Goal: Find specific fact: Find specific fact

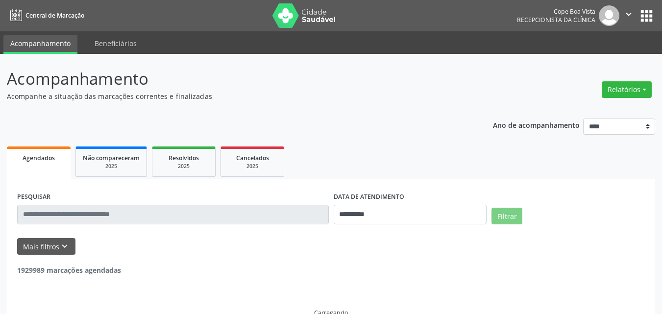
select select "*"
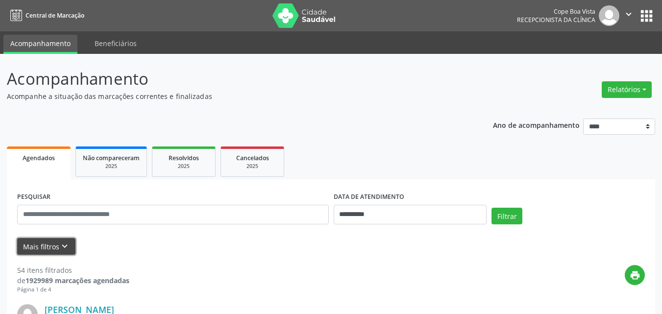
click at [65, 254] on button "Mais filtros keyboard_arrow_down" at bounding box center [46, 246] width 58 height 17
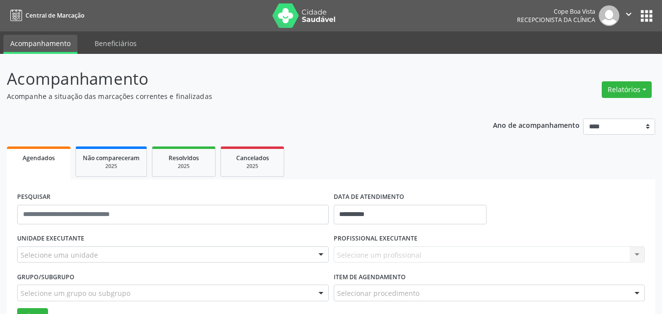
drag, startPoint x: 78, startPoint y: 253, endPoint x: 84, endPoint y: 262, distance: 9.9
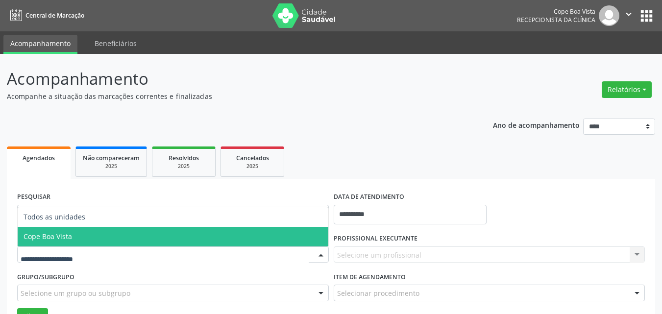
click at [83, 237] on span "Cope Boa Vista" at bounding box center [173, 237] width 311 height 20
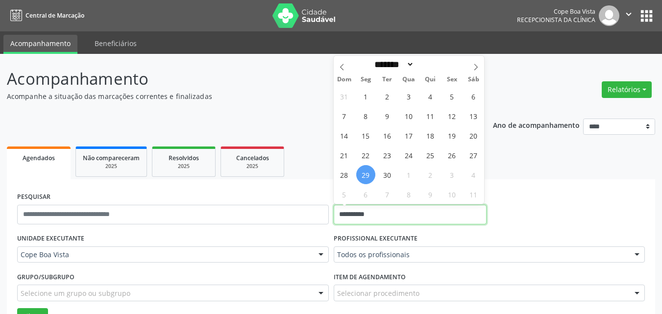
click at [409, 214] on input "**********" at bounding box center [410, 215] width 153 height 20
click at [363, 176] on span "29" at bounding box center [365, 174] width 19 height 19
type input "**********"
click at [363, 176] on span "29" at bounding box center [365, 174] width 19 height 19
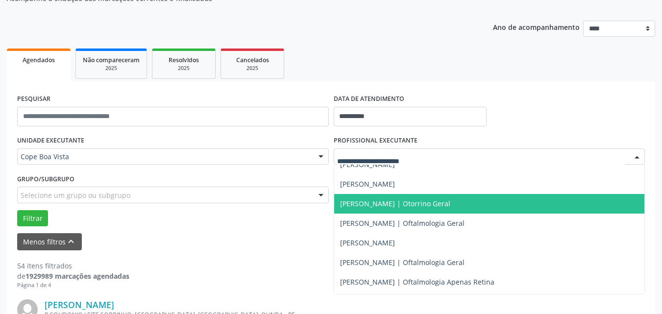
scroll to position [294, 0]
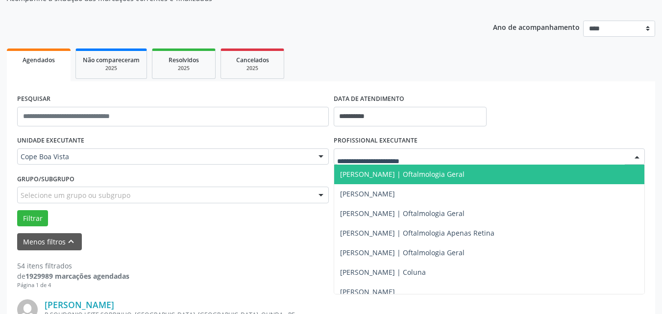
click at [375, 180] on span "[PERSON_NAME] | Oftalmologia Geral" at bounding box center [489, 175] width 311 height 20
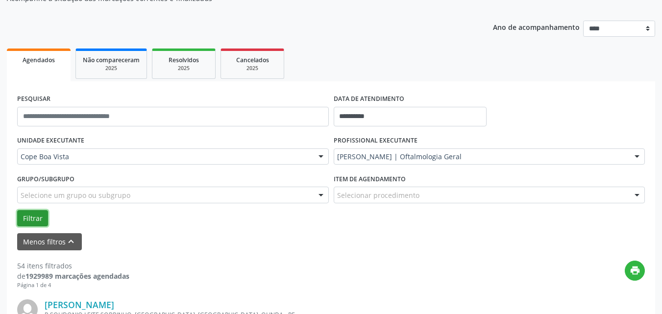
click at [31, 221] on button "Filtrar" at bounding box center [32, 218] width 31 height 17
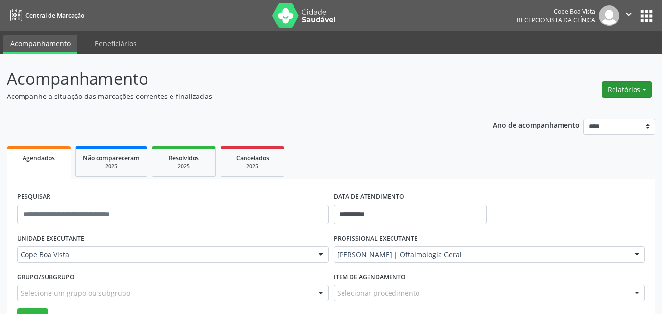
drag, startPoint x: 620, startPoint y: 92, endPoint x: 621, endPoint y: 97, distance: 5.5
click at [621, 92] on button "Relatórios" at bounding box center [627, 89] width 50 height 17
click at [588, 113] on link "Agendamentos" at bounding box center [599, 111] width 105 height 14
select select "*"
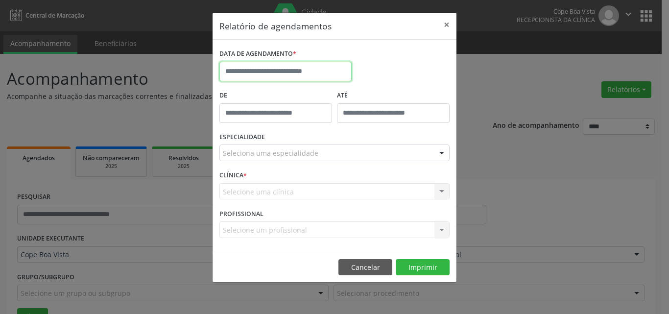
click at [285, 67] on input "text" at bounding box center [285, 72] width 132 height 20
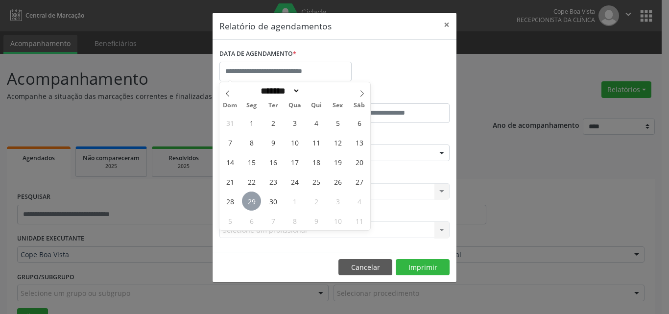
click at [249, 196] on span "29" at bounding box center [251, 201] width 19 height 19
type input "**********"
click at [249, 197] on span "29" at bounding box center [251, 201] width 19 height 19
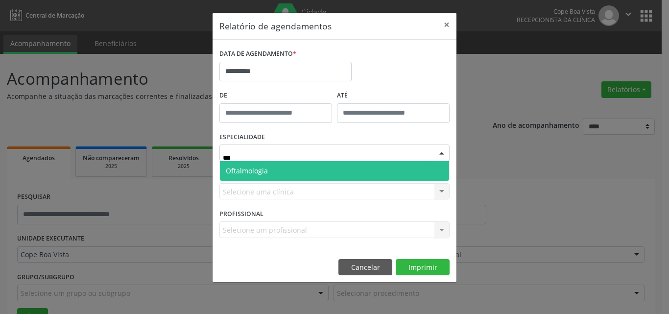
type input "****"
click at [320, 175] on span "Oftalmologia" at bounding box center [334, 171] width 229 height 20
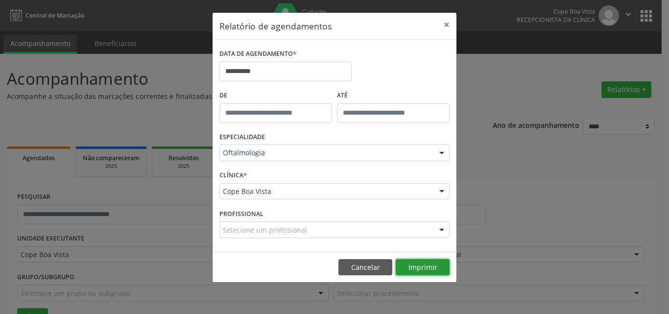
click at [425, 274] on button "Imprimir" at bounding box center [423, 267] width 54 height 17
click at [368, 261] on button "Cancelar" at bounding box center [366, 267] width 54 height 17
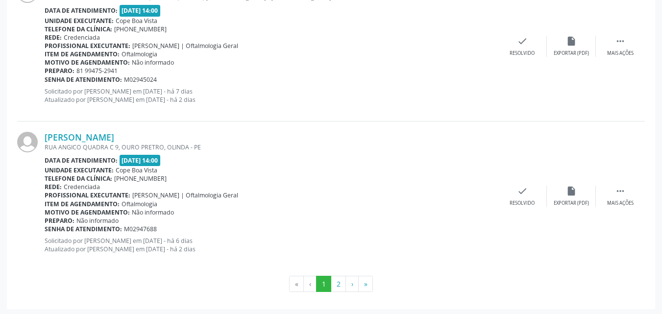
scroll to position [2362, 0]
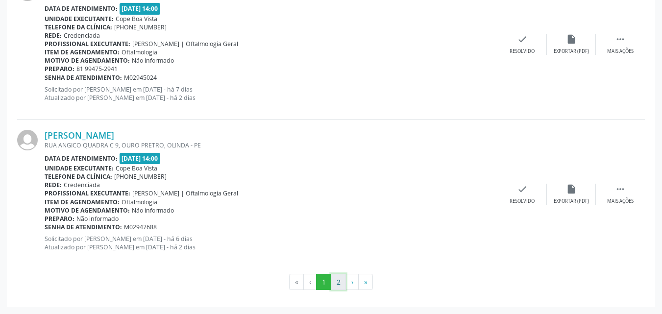
click at [343, 282] on button "2" at bounding box center [338, 282] width 15 height 17
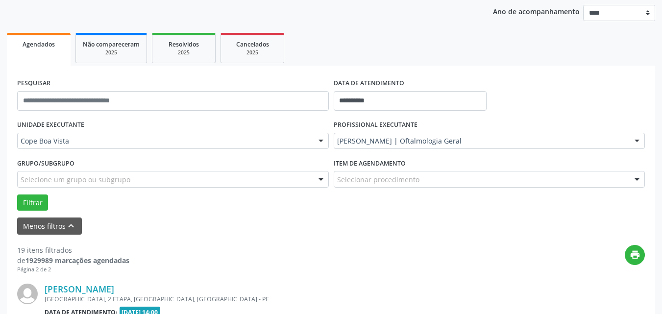
scroll to position [717, 0]
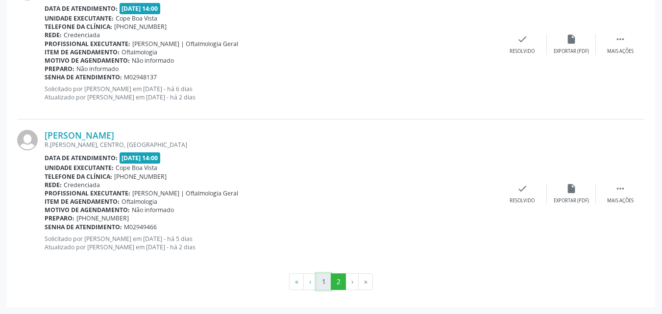
click at [322, 280] on button "1" at bounding box center [323, 281] width 15 height 17
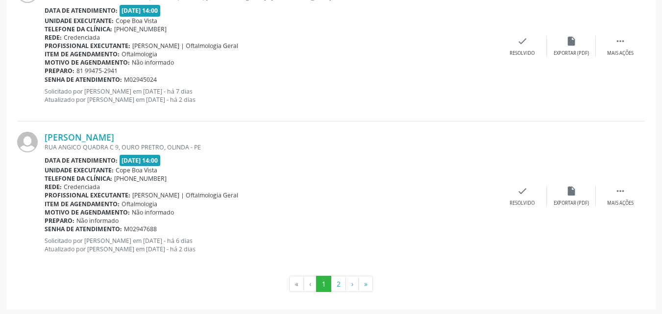
scroll to position [2362, 0]
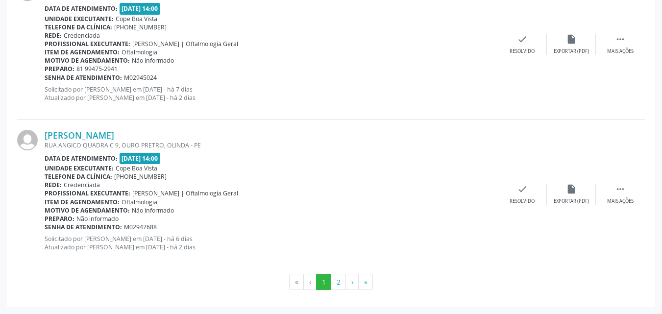
drag, startPoint x: 145, startPoint y: 129, endPoint x: 139, endPoint y: 126, distance: 6.8
click at [146, 129] on div "[PERSON_NAME] RUA ANGICO QUADRA C 9, OURO PRETRO, OLINDA - PE Data de atendimen…" at bounding box center [331, 194] width 628 height 149
click at [114, 136] on link "[PERSON_NAME]" at bounding box center [80, 135] width 70 height 11
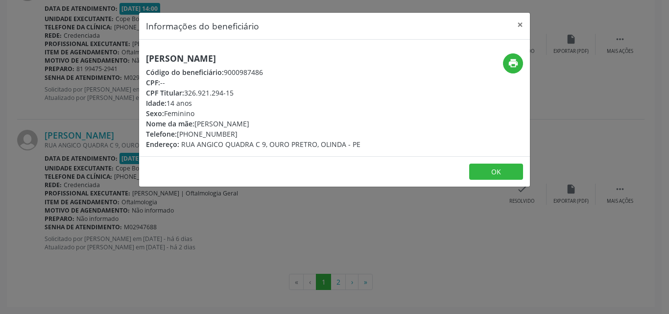
copy div "326.921.294-15"
drag, startPoint x: 187, startPoint y: 96, endPoint x: 234, endPoint y: 96, distance: 47.0
click at [234, 96] on div "CPF Titular: 326.921.294-15" at bounding box center [253, 93] width 215 height 10
click at [495, 168] on button "OK" at bounding box center [496, 172] width 54 height 17
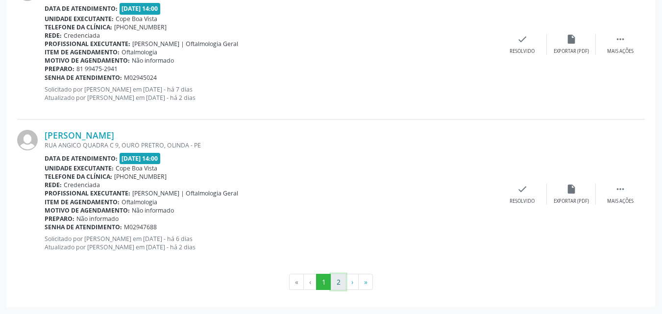
click at [337, 286] on button "2" at bounding box center [338, 282] width 15 height 17
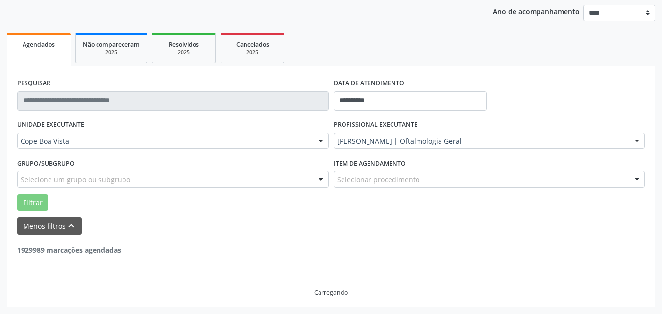
scroll to position [114, 0]
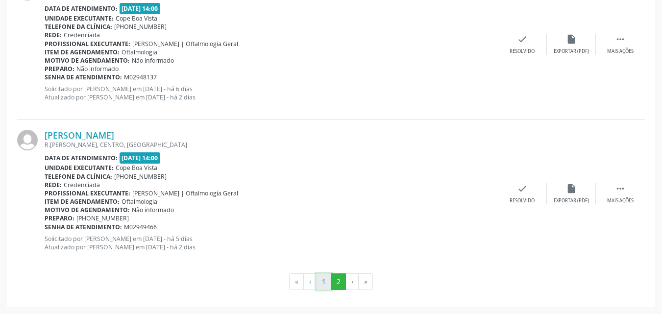
click at [320, 283] on button "1" at bounding box center [323, 281] width 15 height 17
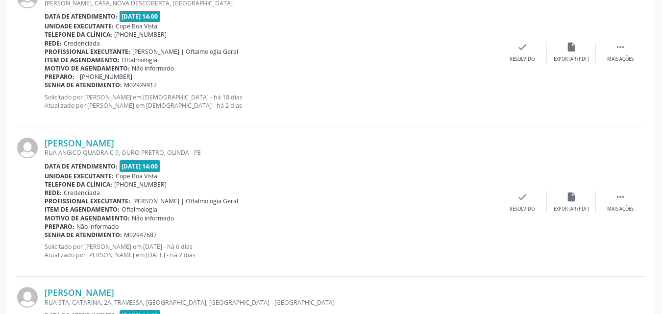
scroll to position [1955, 0]
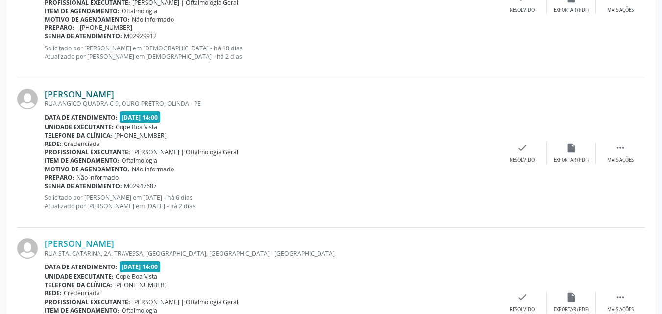
click at [114, 95] on link "[PERSON_NAME]" at bounding box center [80, 94] width 70 height 11
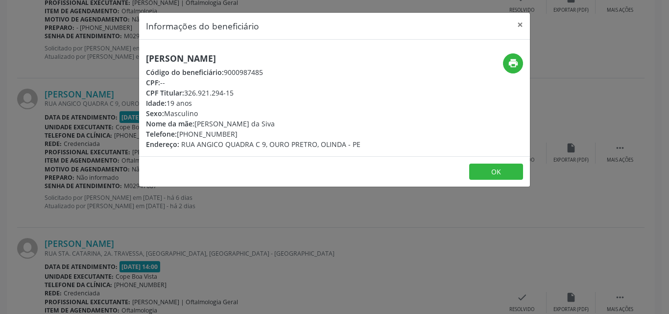
copy div "326.921.294-15"
drag, startPoint x: 186, startPoint y: 93, endPoint x: 245, endPoint y: 95, distance: 59.3
click at [245, 95] on div "CPF Titular: 326.921.294-15" at bounding box center [253, 93] width 215 height 10
copy div "326.921.294-15"
click at [498, 176] on button "OK" at bounding box center [496, 172] width 54 height 17
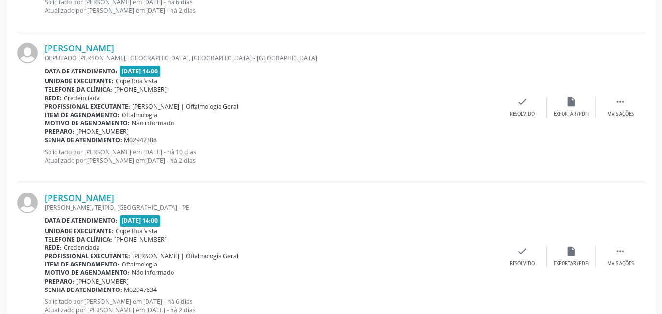
scroll to position [1073, 0]
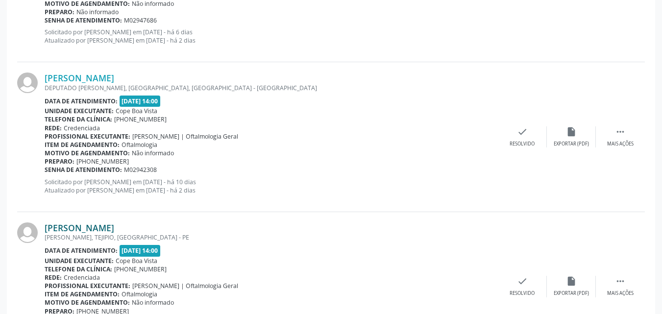
click at [82, 228] on link "[PERSON_NAME]" at bounding box center [80, 227] width 70 height 11
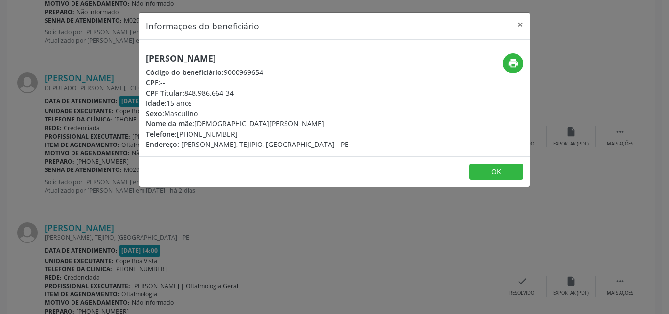
drag, startPoint x: 186, startPoint y: 95, endPoint x: 236, endPoint y: 94, distance: 50.0
click at [236, 94] on div "CPF Titular: 848.986.664-34" at bounding box center [247, 93] width 203 height 10
copy div "848.986.664-34"
click at [183, 254] on div "Informações do beneficiário × [PERSON_NAME] Código do beneficiário: 9000969654 …" at bounding box center [334, 157] width 669 height 314
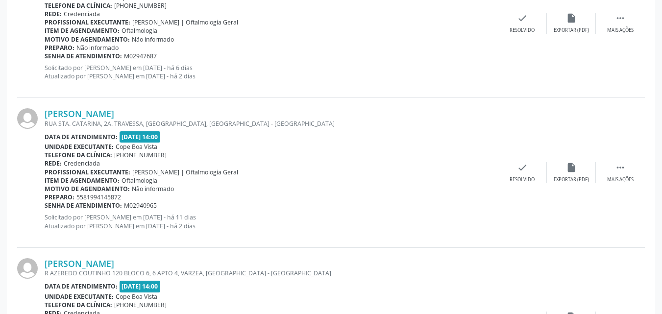
scroll to position [2151, 0]
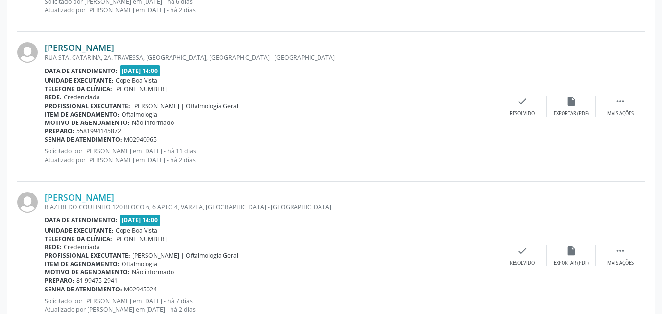
click at [111, 47] on link "[PERSON_NAME]" at bounding box center [80, 47] width 70 height 11
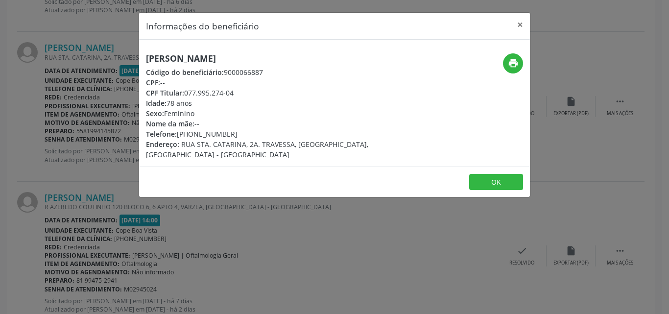
drag, startPoint x: 189, startPoint y: 93, endPoint x: 237, endPoint y: 94, distance: 48.5
click at [237, 94] on div "CPF Titular: 077.995.274-04" at bounding box center [269, 93] width 247 height 10
copy div "077.995.274-04"
click at [96, 161] on div "Informações do beneficiário × [PERSON_NAME] Código do beneficiário: 9000066887 …" at bounding box center [334, 157] width 669 height 314
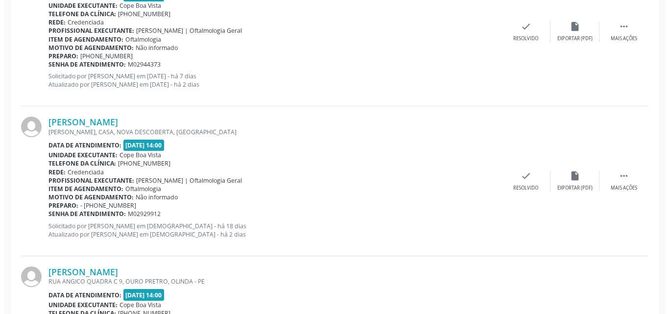
scroll to position [1710, 0]
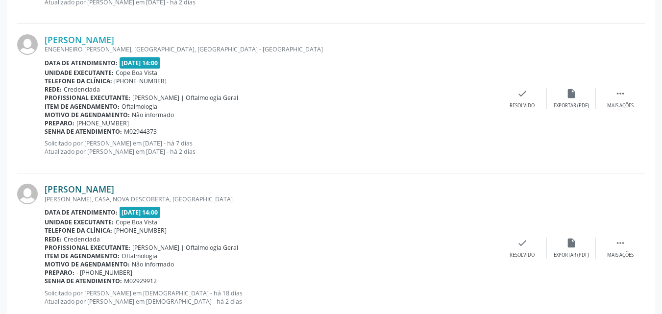
click at [91, 188] on link "[PERSON_NAME]" at bounding box center [80, 189] width 70 height 11
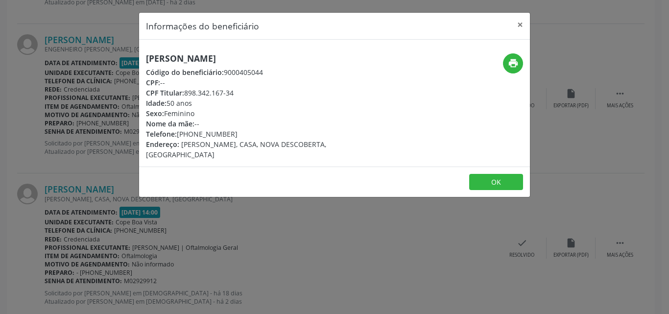
drag, startPoint x: 185, startPoint y: 93, endPoint x: 239, endPoint y: 93, distance: 53.4
click at [239, 93] on div "CPF Titular: 898.342.167-34" at bounding box center [269, 93] width 247 height 10
copy div "898.342.167-34"
